Goal: Entertainment & Leisure: Consume media (video, audio)

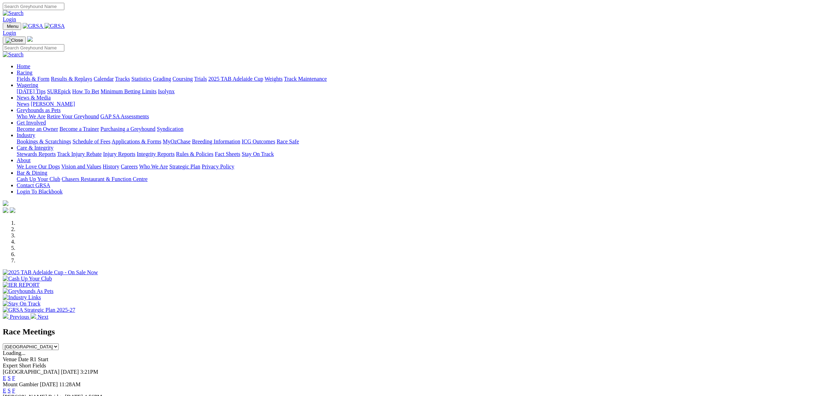
click at [92, 76] on link "Results & Replays" at bounding box center [71, 79] width 41 height 6
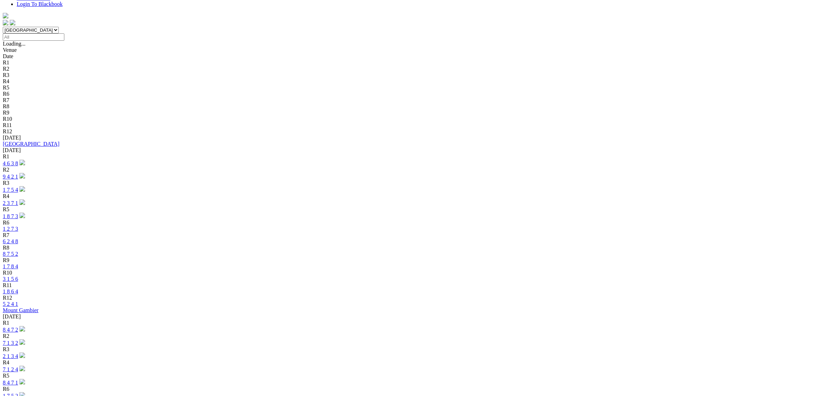
scroll to position [217, 0]
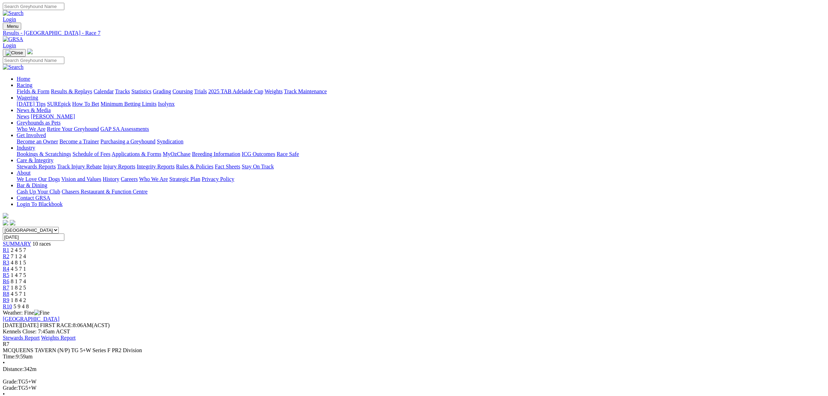
click at [26, 291] on span "4 5 7 1" at bounding box center [18, 294] width 15 height 6
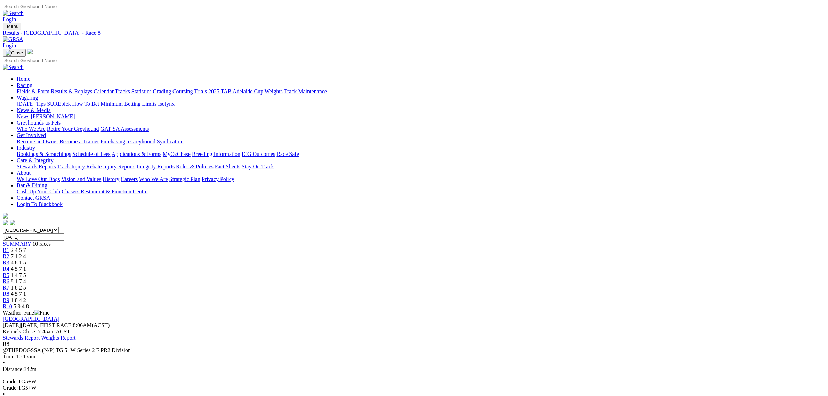
click at [573, 227] on div "South Australia New South Wales Northern Territory Queensland Tasmania Victoria…" at bounding box center [414, 268] width 823 height 83
click at [26, 297] on span "1 8 4 2" at bounding box center [18, 300] width 15 height 6
click at [29, 303] on span "5 9 4 8" at bounding box center [21, 306] width 15 height 6
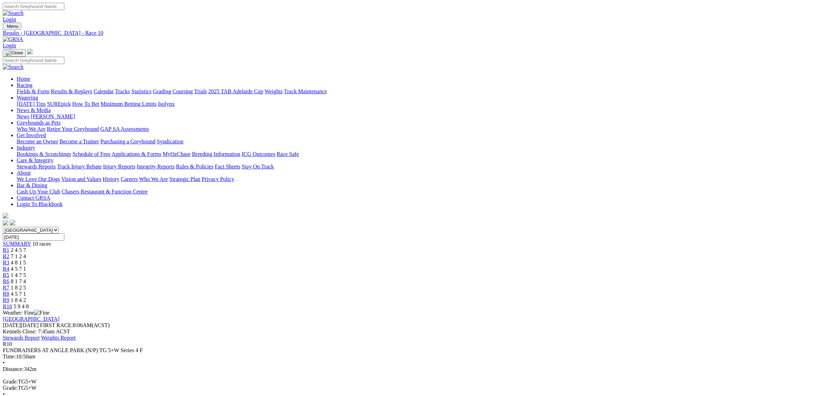
click at [92, 88] on link "Results & Replays" at bounding box center [71, 91] width 41 height 6
